Goal: Obtain resource: Obtain resource

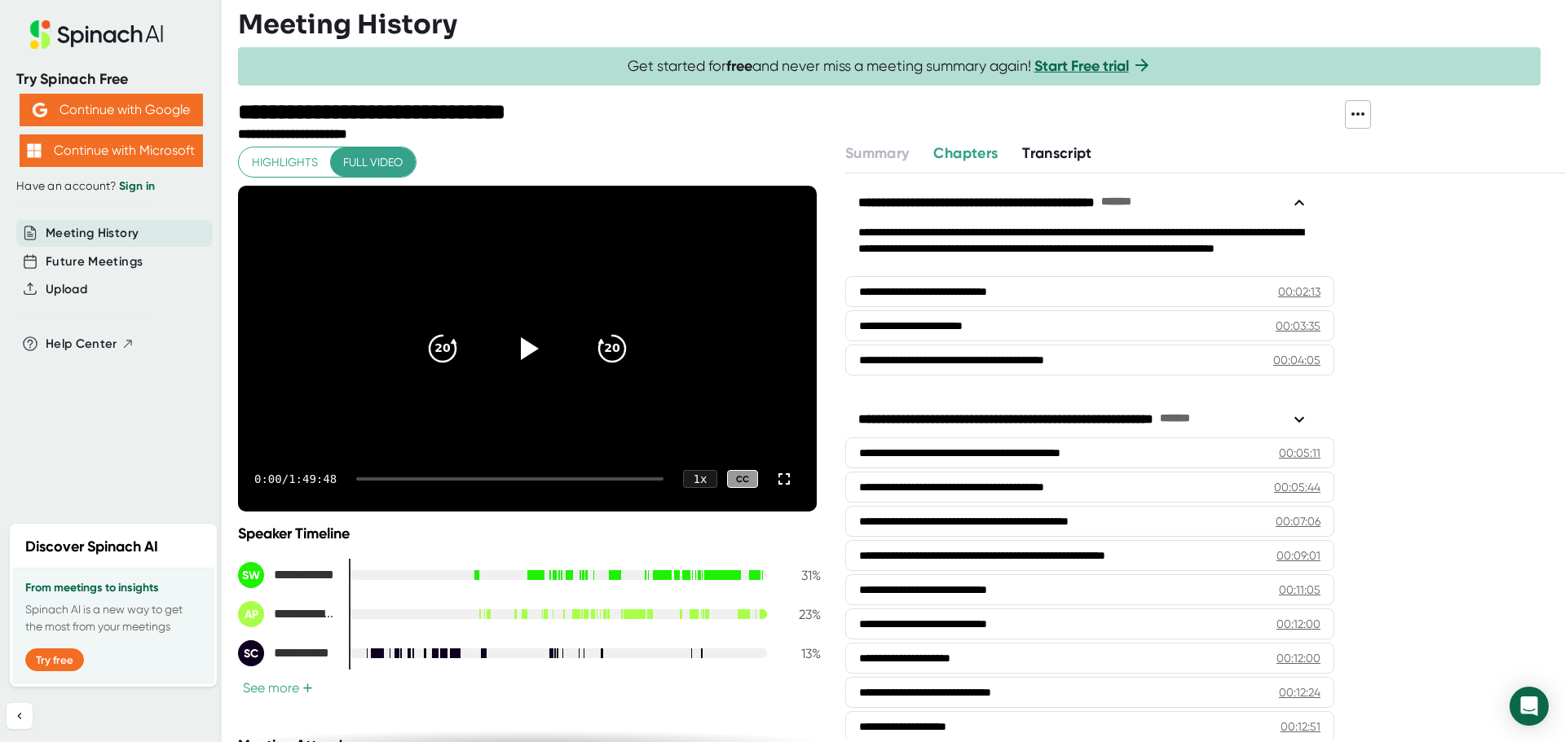
click at [143, 229] on div "Meeting History" at bounding box center [114, 233] width 196 height 27
click at [973, 149] on span "Chapters" at bounding box center [965, 153] width 64 height 18
click at [1054, 151] on span "Transcript" at bounding box center [1057, 153] width 70 height 18
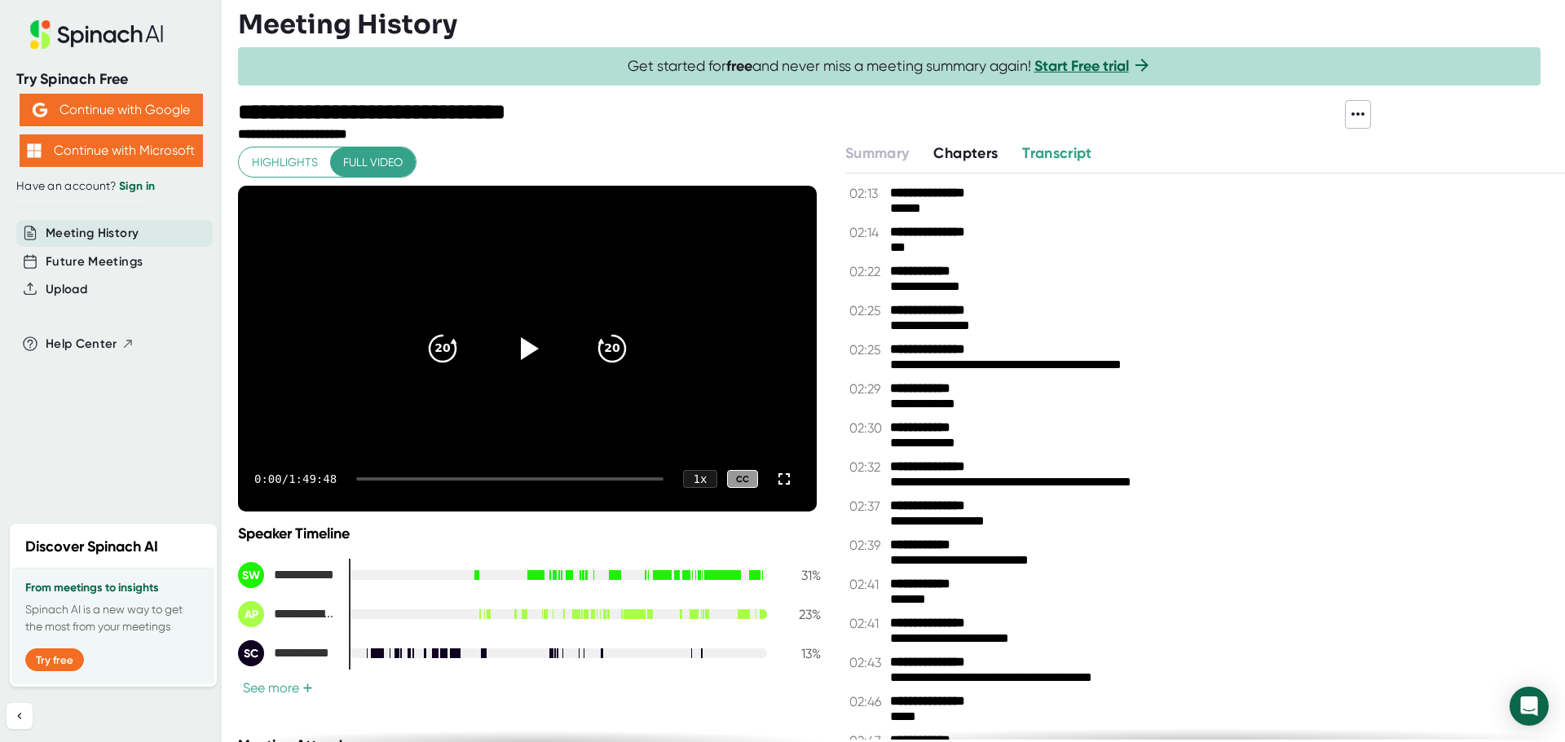
click at [1354, 105] on icon at bounding box center [1358, 114] width 20 height 20
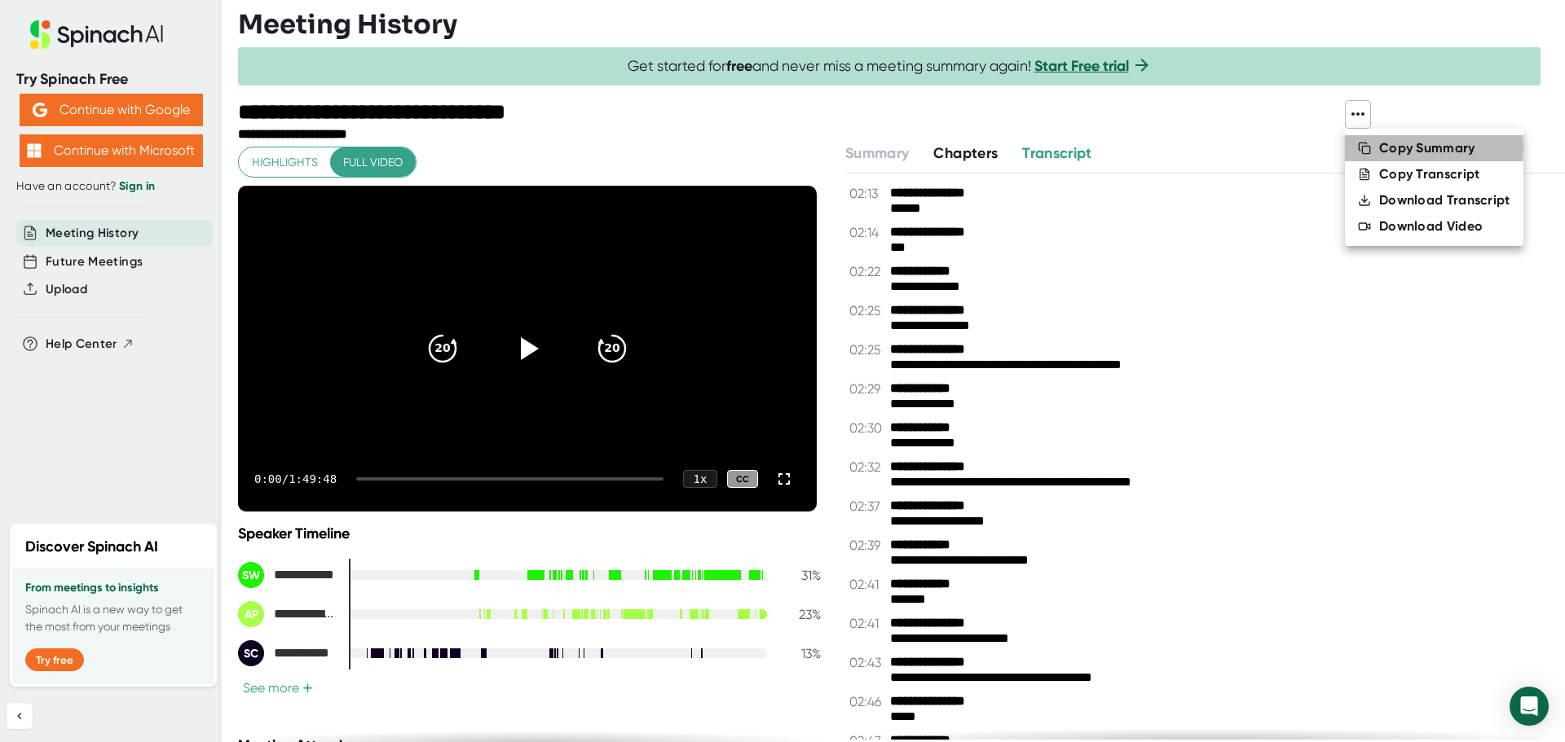
click at [1394, 147] on div "Copy Summary" at bounding box center [1427, 148] width 96 height 16
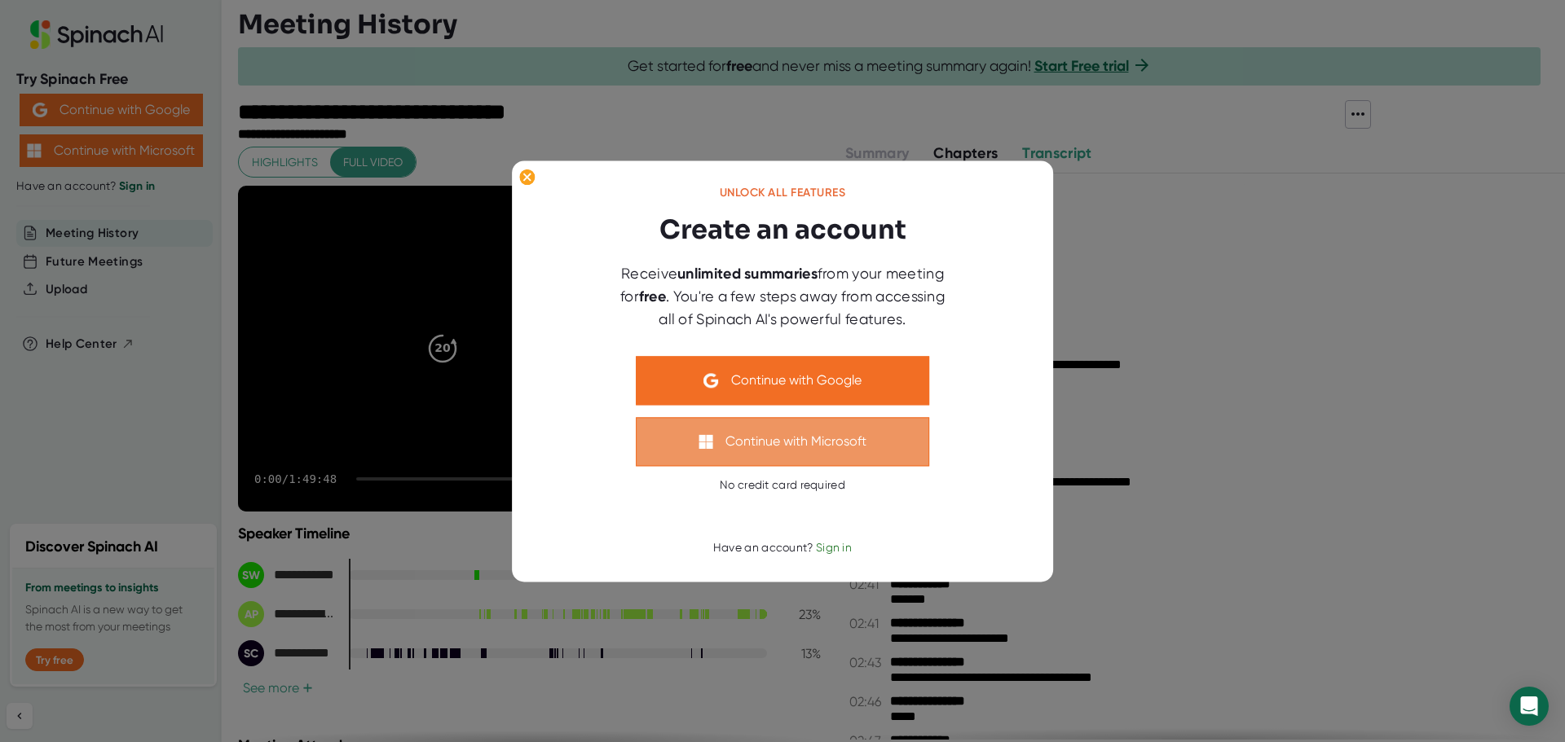
click at [777, 436] on button "Continue with Microsoft" at bounding box center [782, 441] width 293 height 49
